Goal: Task Accomplishment & Management: Manage account settings

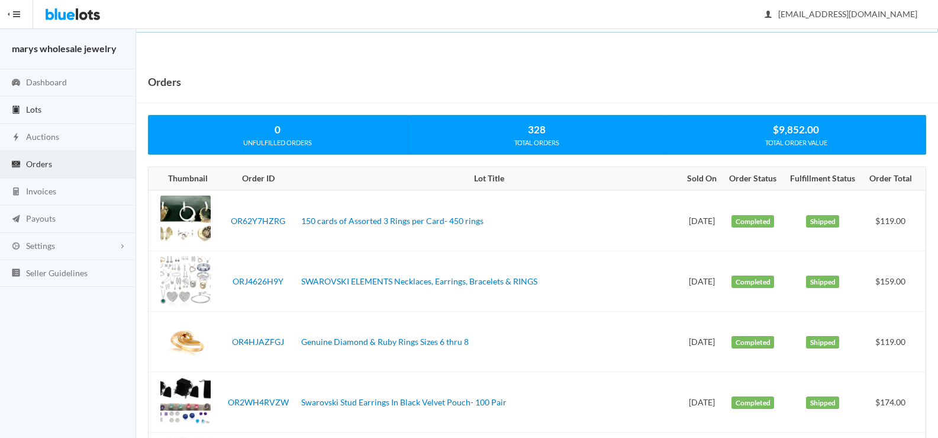
click at [38, 111] on span "Lots" at bounding box center [33, 109] width 15 height 10
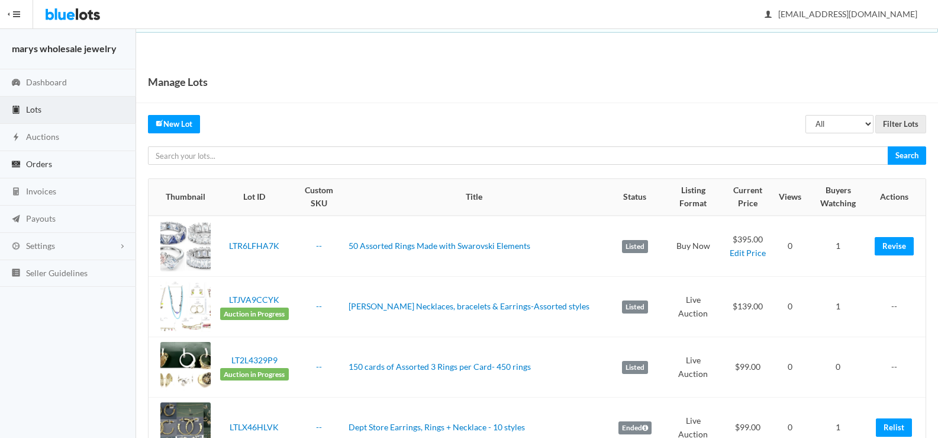
click at [37, 163] on span "Orders" at bounding box center [39, 164] width 26 height 10
